Goal: Complete application form

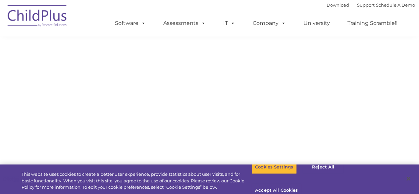
select select "MEDIUM"
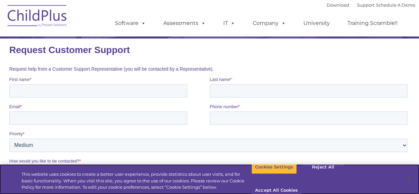
scroll to position [76, 0]
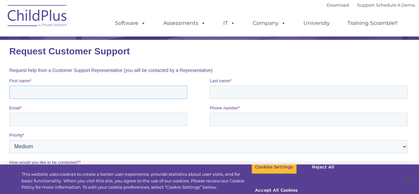
click at [71, 93] on input "First name *" at bounding box center [98, 92] width 178 height 13
type input "Natali"
type input "[PERSON_NAME]"
type input "[EMAIL_ADDRESS][DOMAIN_NAME]"
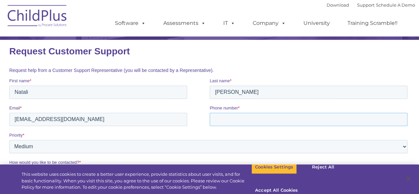
type input "+1737677783"
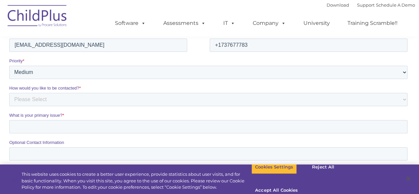
scroll to position [150, 0]
click at [57, 68] on select "Please Select Low Medium High" at bounding box center [208, 72] width 399 height 13
click at [68, 98] on select "Please Select Phone Email" at bounding box center [208, 99] width 399 height 13
select select "Email"
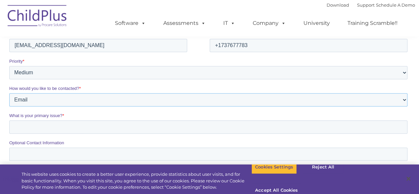
click at [9, 106] on select "Please Select Phone Email" at bounding box center [208, 99] width 399 height 13
click at [60, 132] on input "What is your primary issue? *" at bounding box center [208, 126] width 399 height 13
type input "Link Exchange or Paid Placement"
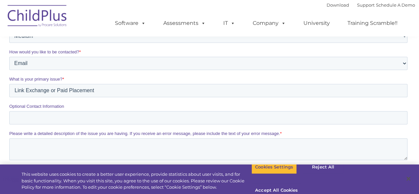
click at [51, 130] on fieldset "Optional Contact Information" at bounding box center [209, 116] width 401 height 27
click at [45, 123] on input "Optional Contact Information" at bounding box center [208, 117] width 399 height 13
type input "+1737677783"
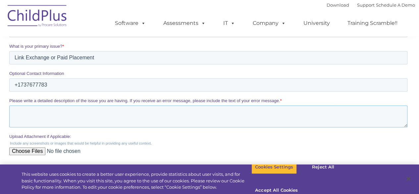
click at [36, 119] on textarea "Please write a detailed description of the issue you are having. If you receive…" at bounding box center [208, 116] width 399 height 22
paste textarea "I see a promising chance for collaboration between us. We could do a free link …"
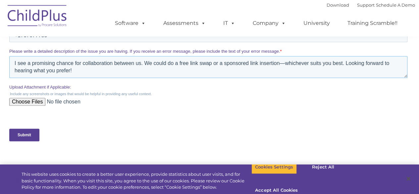
scroll to position [269, 0]
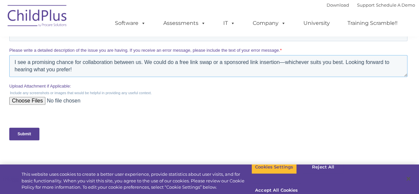
type textarea "I see a promising chance for collaboration between us. We could do a free link …"
click at [32, 128] on div "Submit" at bounding box center [209, 134] width 401 height 24
click at [33, 131] on input "Submit" at bounding box center [24, 134] width 30 height 13
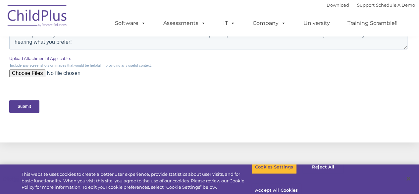
scroll to position [297, 0]
click at [311, 171] on button "Reject All" at bounding box center [323, 167] width 41 height 14
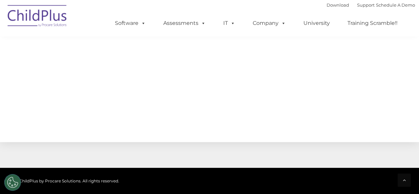
scroll to position [386, 0]
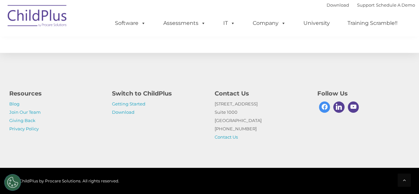
click at [328, 110] on span at bounding box center [324, 106] width 11 height 11
